Goal: Information Seeking & Learning: Learn about a topic

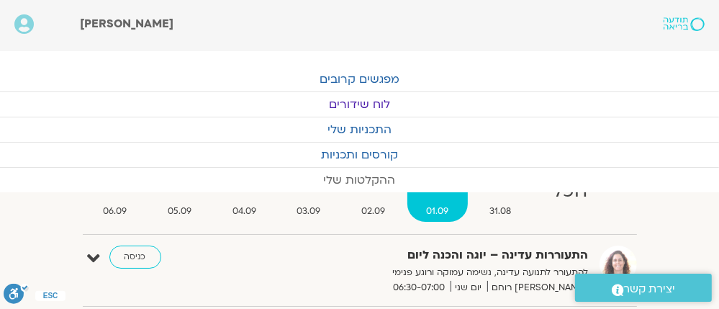
click at [355, 173] on link "ההקלטות שלי" at bounding box center [359, 180] width 719 height 24
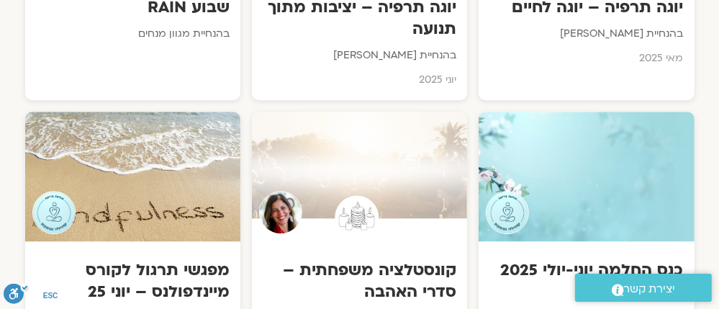
scroll to position [2534, 0]
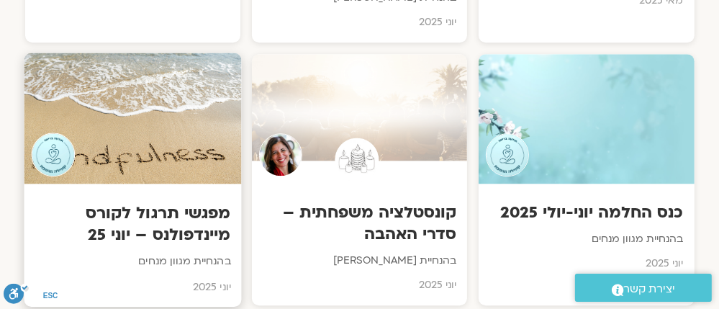
click at [145, 184] on div "מפגשי תרגול לקורס מיינדפולנס – יוני 25 בהנחיית מגוון מנחים יוני 2025" at bounding box center [132, 245] width 217 height 123
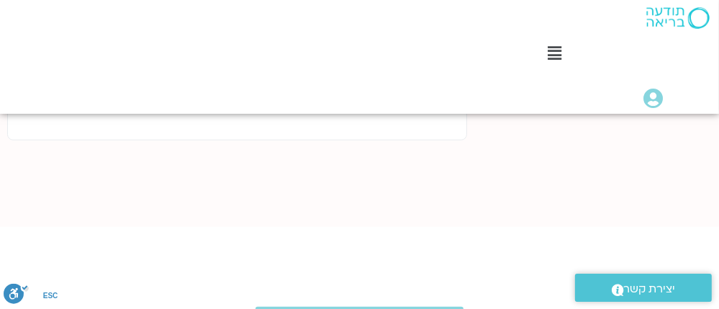
scroll to position [1118, 0]
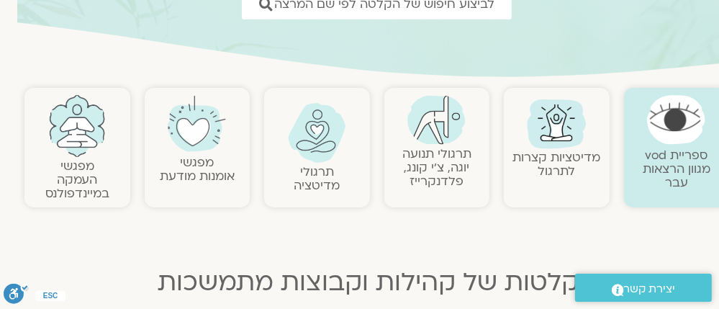
scroll to position [0, -17]
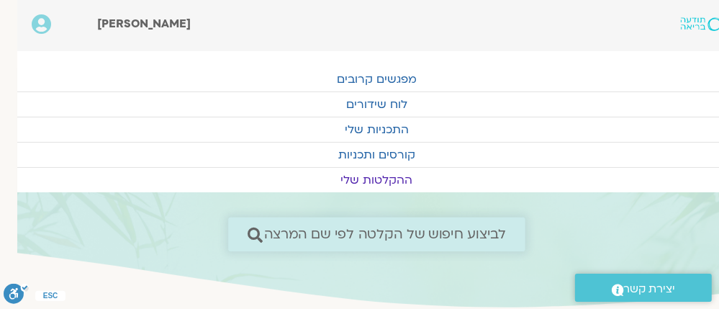
click at [482, 229] on span "לביצוע חיפוש של הקלטה לפי שם המרצה" at bounding box center [385, 234] width 243 height 15
click at [494, 227] on span "לביצוע חיפוש של הקלטה לפי שם המרצה" at bounding box center [385, 234] width 243 height 15
click at [469, 225] on link "לביצוע חיפוש של הקלטה לפי שם המרצה" at bounding box center [376, 234] width 297 height 34
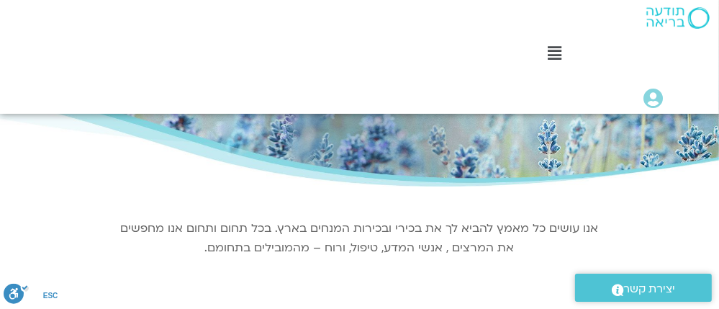
scroll to position [345, 0]
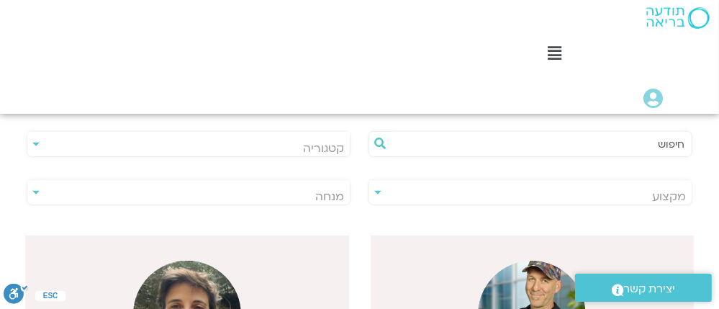
click at [289, 183] on span "מנחה" at bounding box center [188, 196] width 322 height 33
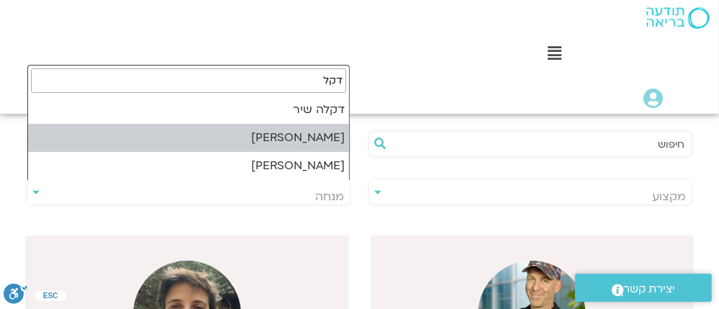
type input "דקל"
select select "******"
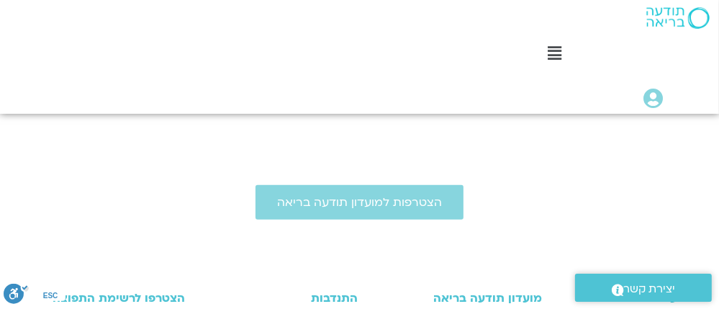
scroll to position [403, 0]
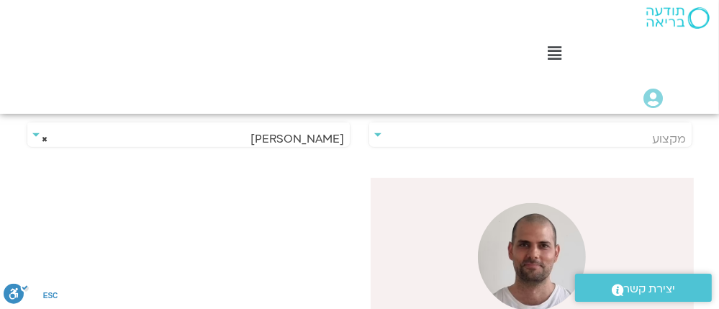
click at [524, 236] on img at bounding box center [532, 257] width 108 height 108
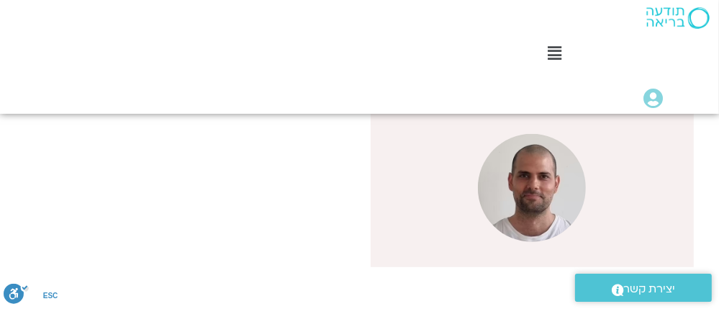
scroll to position [576, 0]
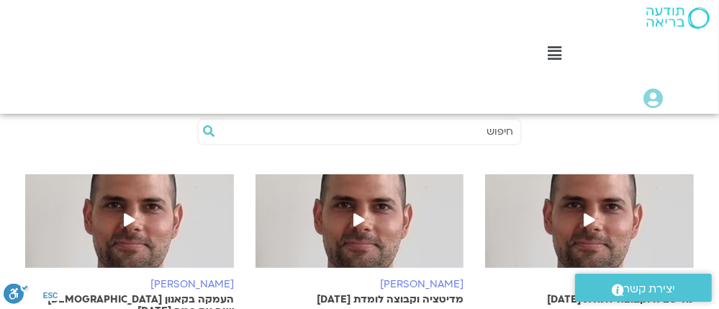
scroll to position [518, 0]
click at [357, 215] on icon at bounding box center [360, 219] width 12 height 13
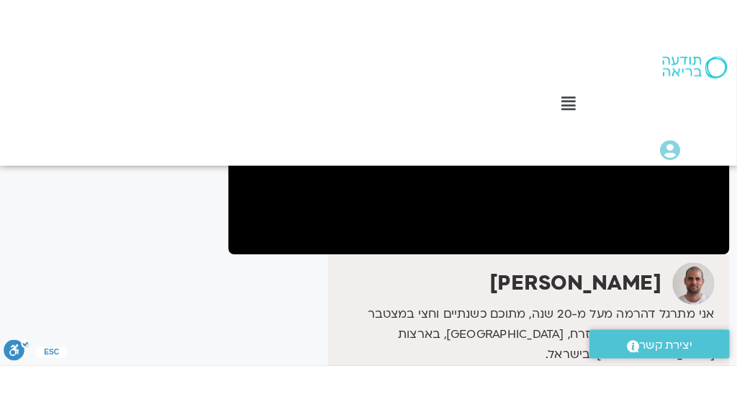
scroll to position [325, 0]
